Goal: Task Accomplishment & Management: Manage account settings

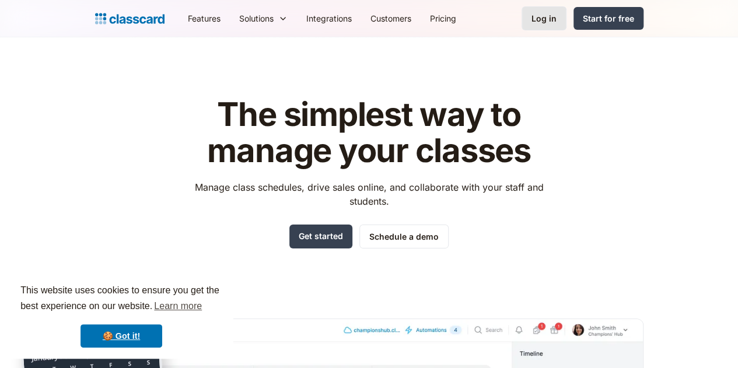
click at [566, 23] on link "Log in" at bounding box center [543, 18] width 45 height 24
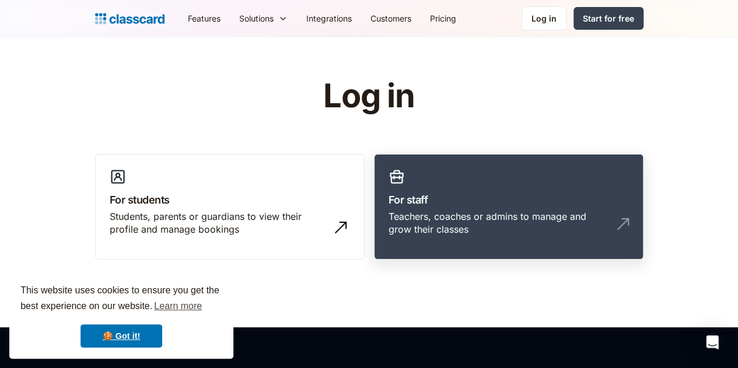
click at [514, 201] on h3 "For staff" at bounding box center [508, 200] width 240 height 16
